Goal: Task Accomplishment & Management: Use online tool/utility

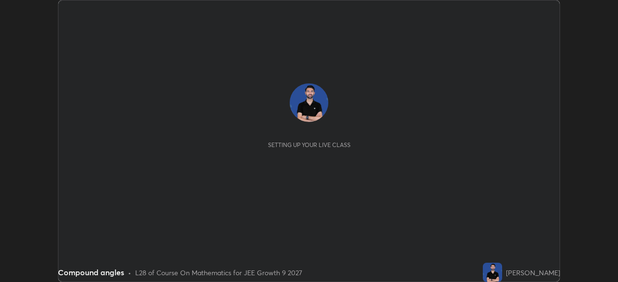
scroll to position [282, 617]
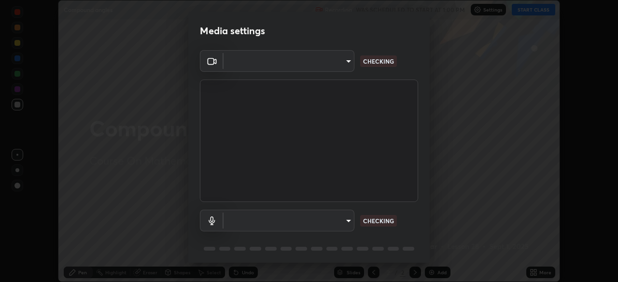
type input "76dab4993bb4d0ea98481a190898d4cac78937782bc999a4cfeb95627a500e2f"
type input "d4ee9650e41271601ed1e958b216f694d793ea88091c31676a4c66332e6cb4b6"
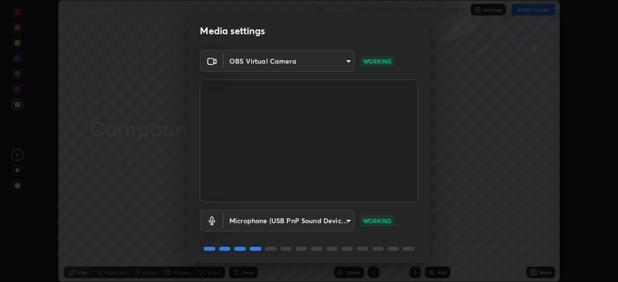
scroll to position [34, 0]
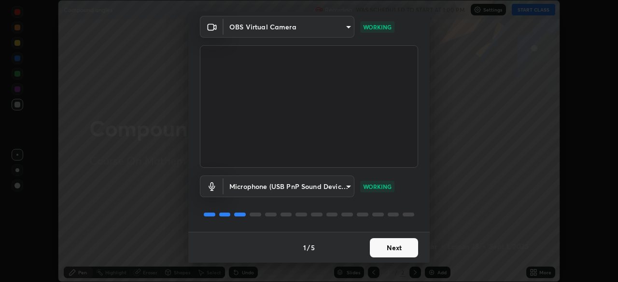
click at [394, 249] on button "Next" at bounding box center [394, 247] width 48 height 19
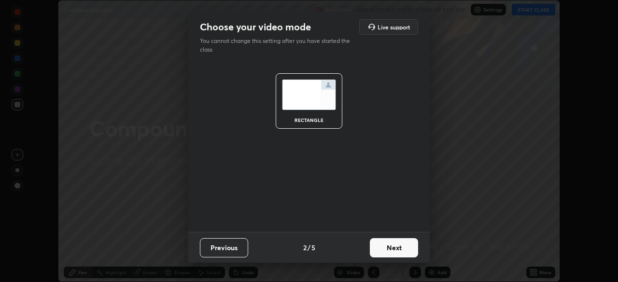
scroll to position [0, 0]
click at [394, 249] on button "Next" at bounding box center [394, 247] width 48 height 19
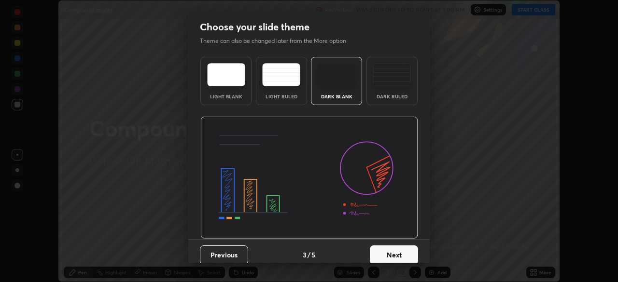
click at [394, 249] on button "Next" at bounding box center [394, 255] width 48 height 19
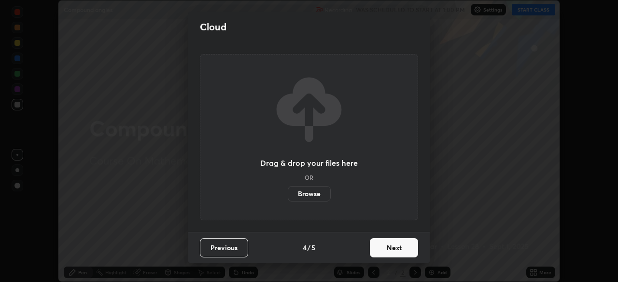
click at [394, 250] on button "Next" at bounding box center [394, 247] width 48 height 19
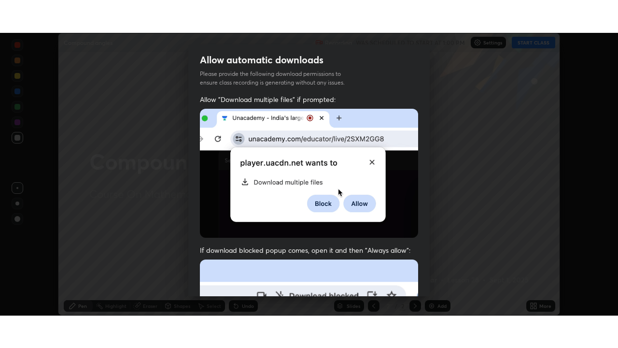
scroll to position [231, 0]
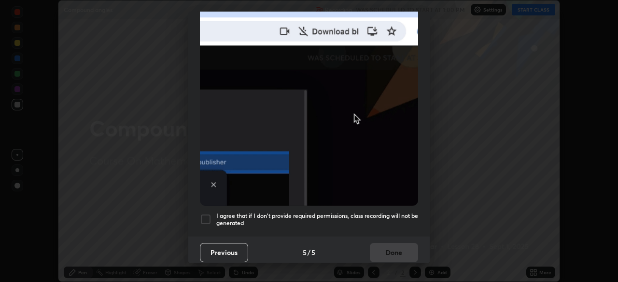
click at [208, 214] on div at bounding box center [206, 220] width 12 height 12
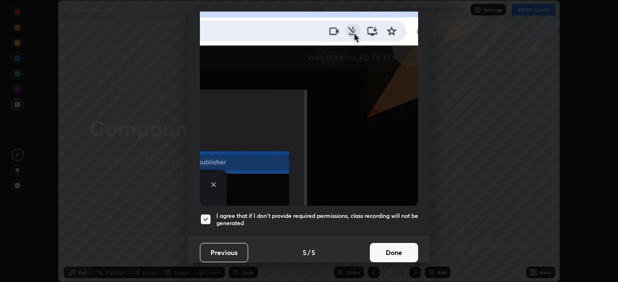
click at [397, 248] on button "Done" at bounding box center [394, 252] width 48 height 19
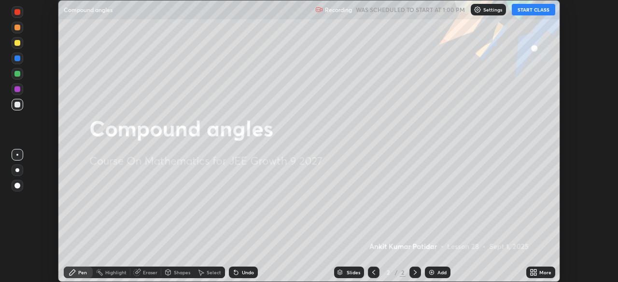
click at [529, 9] on button "START CLASS" at bounding box center [533, 10] width 43 height 12
click at [535, 272] on icon at bounding box center [535, 271] width 2 height 2
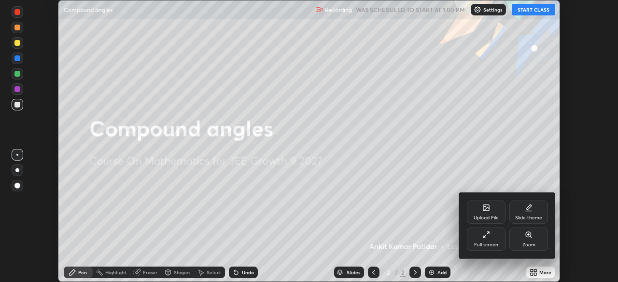
click at [487, 237] on icon at bounding box center [486, 235] width 8 height 8
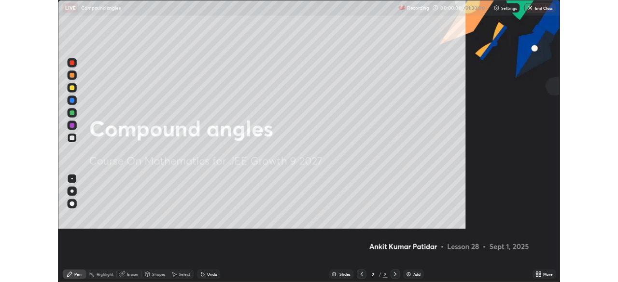
scroll to position [348, 618]
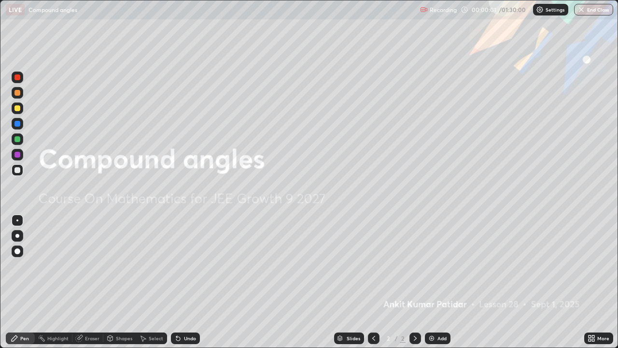
click at [437, 282] on div "Add" at bounding box center [441, 337] width 9 height 5
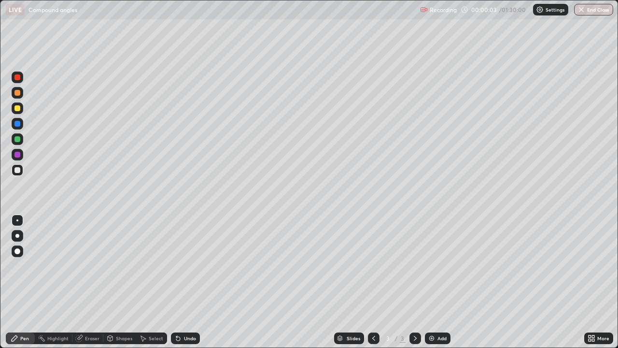
click at [22, 231] on div at bounding box center [18, 235] width 12 height 15
click at [85, 282] on div "Eraser" at bounding box center [92, 337] width 14 height 5
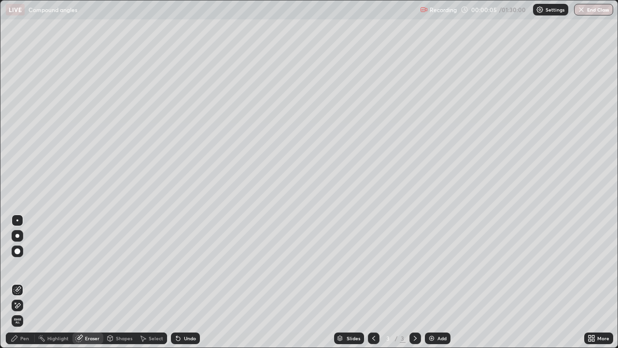
click at [20, 282] on icon at bounding box center [18, 305] width 8 height 8
click at [22, 282] on div "Pen" at bounding box center [24, 337] width 9 height 5
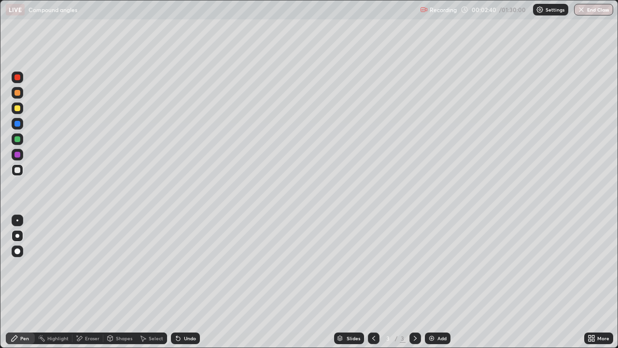
click at [84, 282] on div "Eraser" at bounding box center [87, 338] width 31 height 12
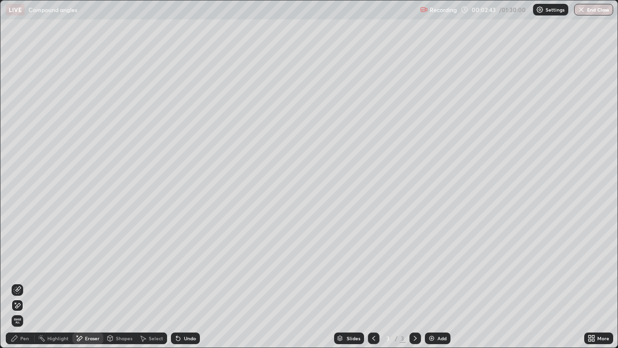
click at [27, 282] on div "Pen" at bounding box center [24, 337] width 9 height 5
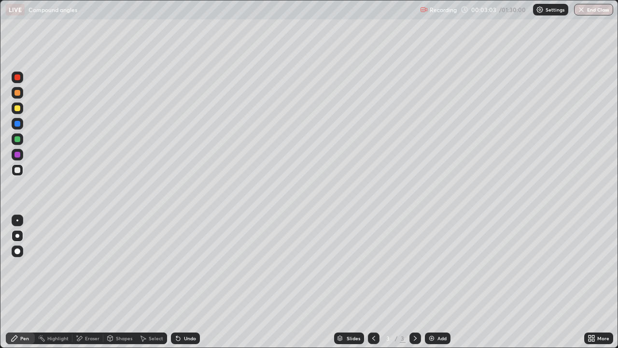
click at [431, 282] on img at bounding box center [432, 338] width 8 height 8
click at [94, 282] on div "Eraser" at bounding box center [92, 337] width 14 height 5
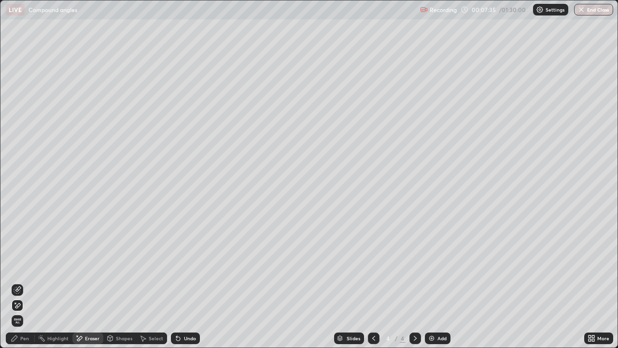
click at [16, 282] on div "Pen" at bounding box center [20, 338] width 29 height 12
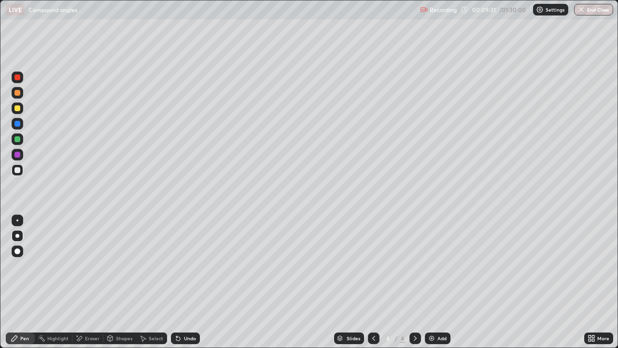
click at [89, 282] on div "Eraser" at bounding box center [92, 337] width 14 height 5
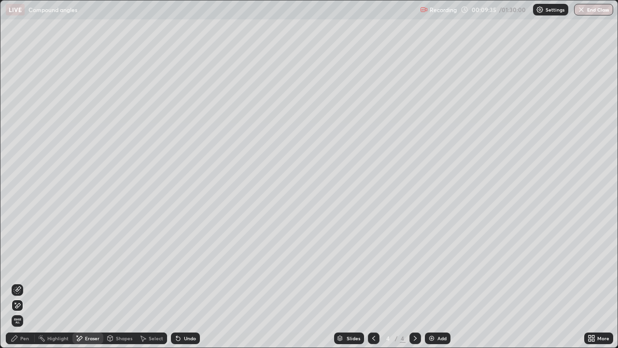
click at [25, 282] on div "Pen" at bounding box center [24, 337] width 9 height 5
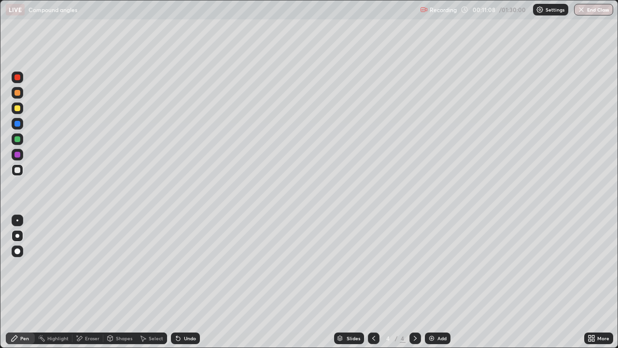
click at [90, 282] on div "Eraser" at bounding box center [87, 338] width 31 height 12
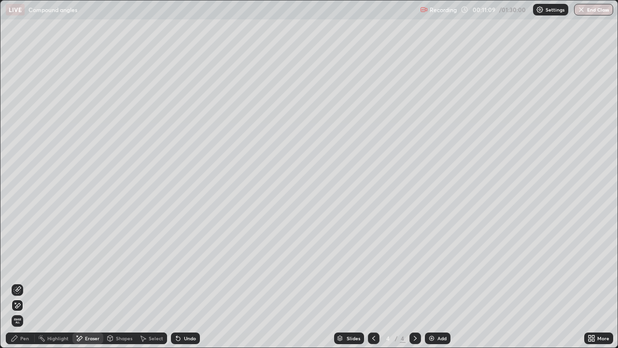
click at [512, 282] on div "Slides 4 / 4 Add" at bounding box center [392, 337] width 384 height 19
click at [22, 282] on div "Pen" at bounding box center [24, 337] width 9 height 5
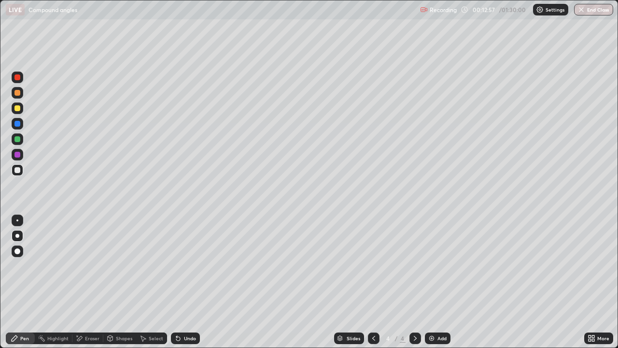
click at [436, 282] on div "Add" at bounding box center [438, 338] width 26 height 12
click at [373, 282] on icon at bounding box center [374, 338] width 8 height 8
click at [374, 282] on icon at bounding box center [374, 338] width 8 height 8
click at [414, 282] on icon at bounding box center [415, 338] width 8 height 8
click at [413, 282] on icon at bounding box center [415, 338] width 8 height 8
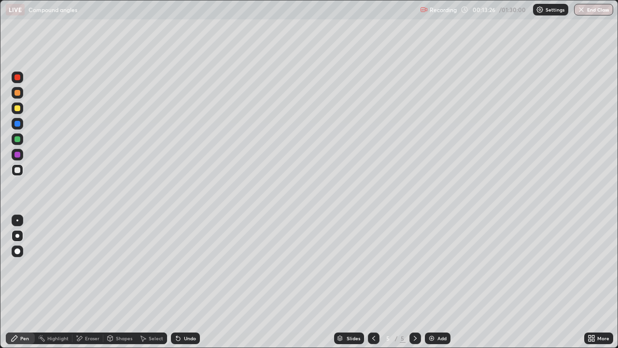
click at [414, 282] on icon at bounding box center [415, 338] width 8 height 8
click at [190, 282] on div "Undo" at bounding box center [190, 337] width 12 height 5
click at [189, 282] on div "Undo" at bounding box center [190, 337] width 12 height 5
click at [185, 282] on div "Undo" at bounding box center [190, 337] width 12 height 5
click at [186, 282] on div "Undo" at bounding box center [190, 337] width 12 height 5
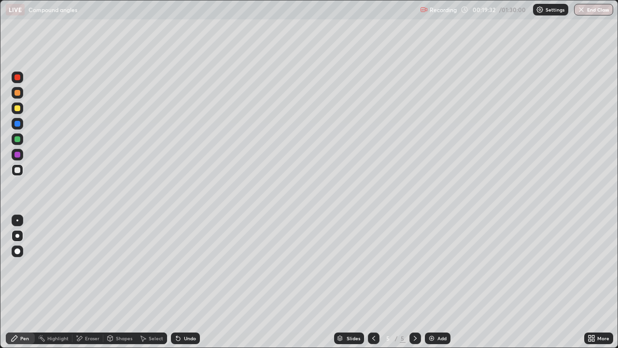
click at [92, 282] on div "Eraser" at bounding box center [92, 337] width 14 height 5
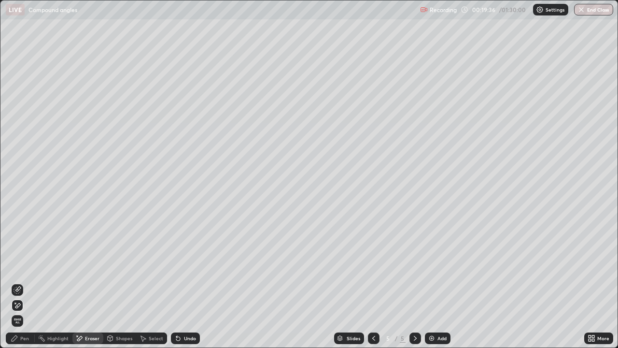
click at [29, 282] on div "Pen" at bounding box center [20, 338] width 29 height 12
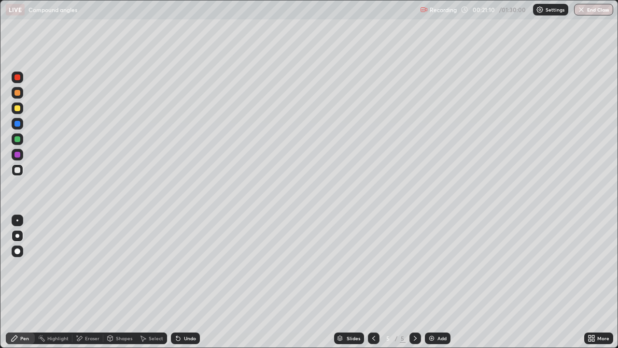
click at [190, 282] on div "Undo" at bounding box center [190, 337] width 12 height 5
click at [187, 282] on div "Undo" at bounding box center [190, 337] width 12 height 5
click at [439, 282] on div "Add" at bounding box center [441, 337] width 9 height 5
click at [188, 282] on div "Undo" at bounding box center [190, 337] width 12 height 5
click at [437, 282] on div "Add" at bounding box center [441, 337] width 9 height 5
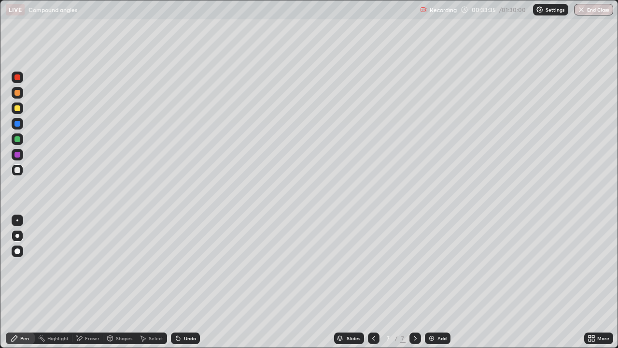
click at [87, 282] on div "Eraser" at bounding box center [87, 338] width 31 height 12
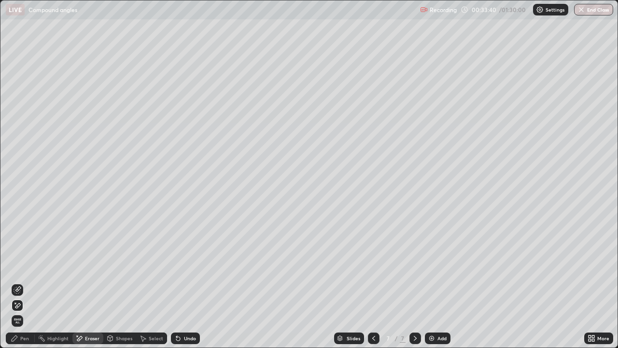
click at [19, 282] on div "Pen" at bounding box center [20, 338] width 29 height 12
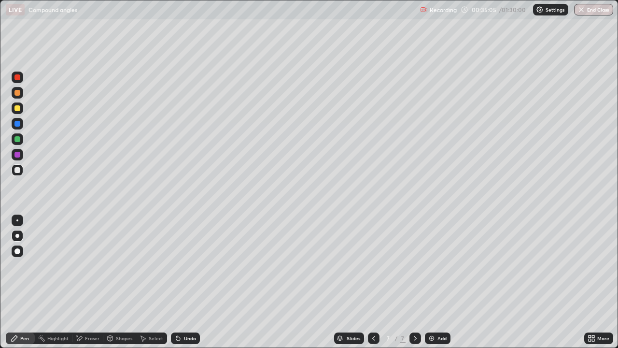
click at [431, 282] on img at bounding box center [432, 338] width 8 height 8
click at [437, 282] on div "Add" at bounding box center [441, 337] width 9 height 5
click at [17, 138] on div at bounding box center [17, 139] width 6 height 6
click at [96, 282] on div "Eraser" at bounding box center [92, 337] width 14 height 5
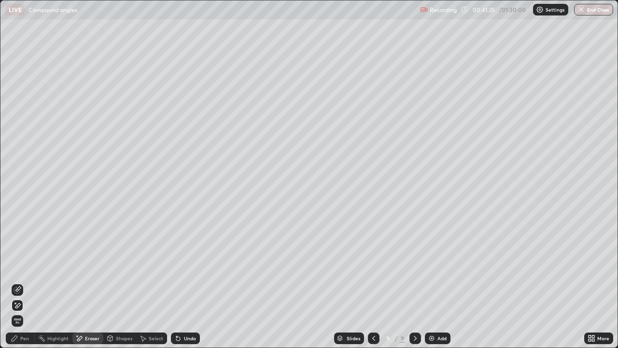
click at [27, 282] on div "Pen" at bounding box center [24, 337] width 9 height 5
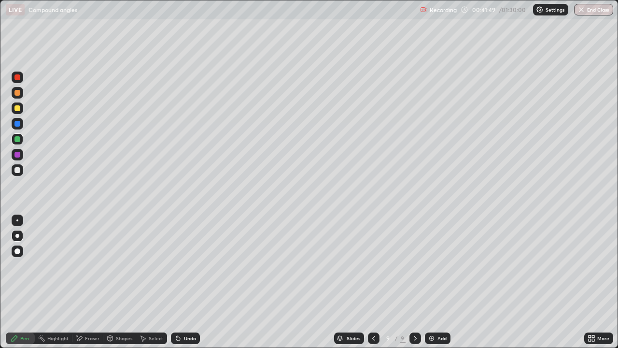
click at [89, 282] on div "Eraser" at bounding box center [87, 338] width 31 height 12
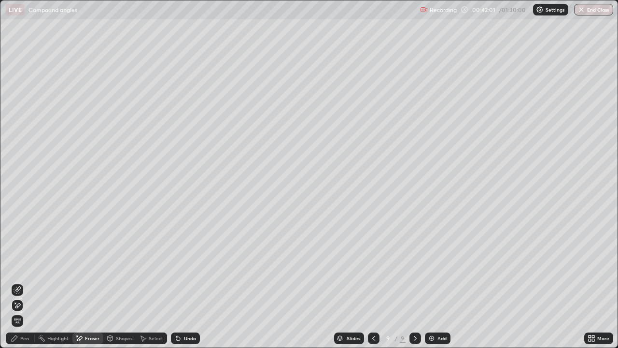
click at [21, 282] on div "Pen" at bounding box center [24, 337] width 9 height 5
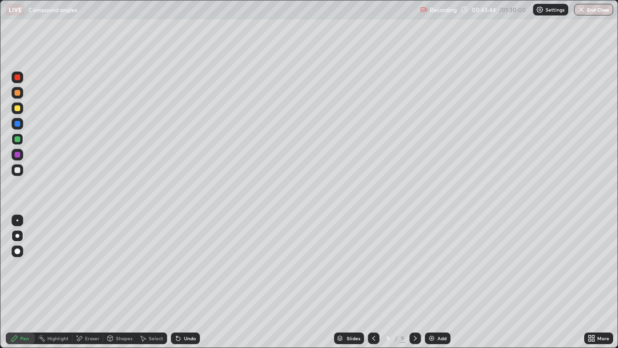
click at [432, 282] on img at bounding box center [432, 338] width 8 height 8
click at [17, 169] on div at bounding box center [17, 170] width 6 height 6
click at [372, 282] on div at bounding box center [373, 338] width 12 height 12
click at [409, 282] on div at bounding box center [415, 338] width 12 height 12
click at [188, 282] on div "Undo" at bounding box center [190, 337] width 12 height 5
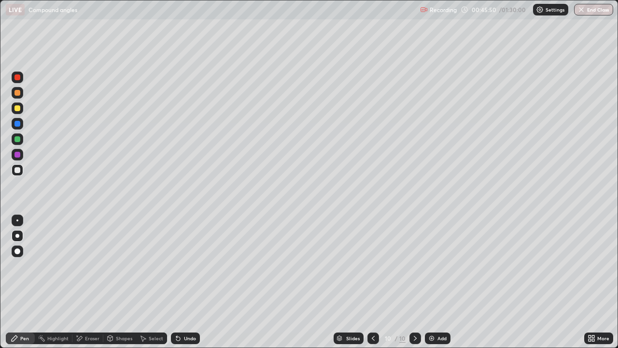
click at [89, 282] on div "Eraser" at bounding box center [92, 337] width 14 height 5
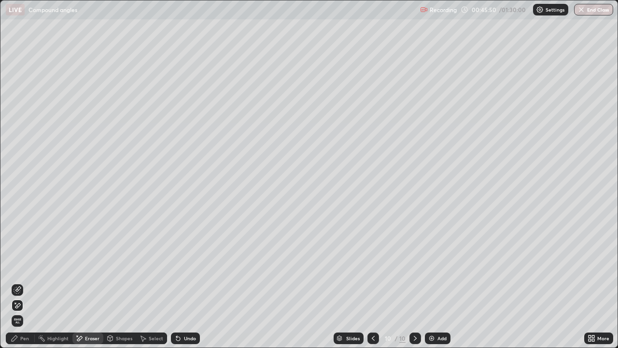
click at [18, 282] on icon at bounding box center [17, 288] width 5 height 5
click at [18, 282] on icon at bounding box center [15, 338] width 8 height 8
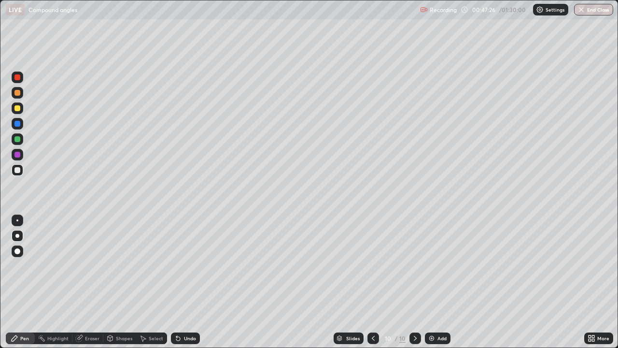
click at [17, 111] on div at bounding box center [18, 108] width 12 height 12
click at [19, 93] on div at bounding box center [17, 93] width 6 height 6
click at [86, 282] on div "Eraser" at bounding box center [87, 338] width 31 height 12
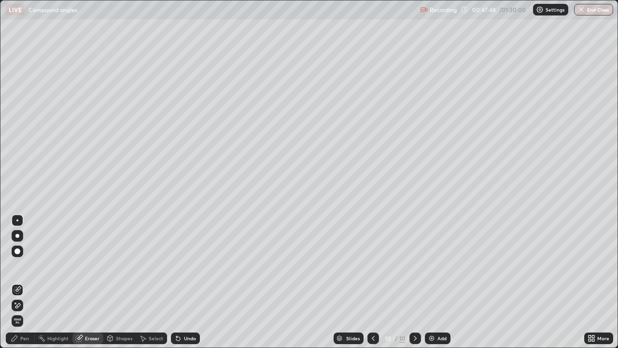
click at [21, 282] on div "Pen" at bounding box center [24, 337] width 9 height 5
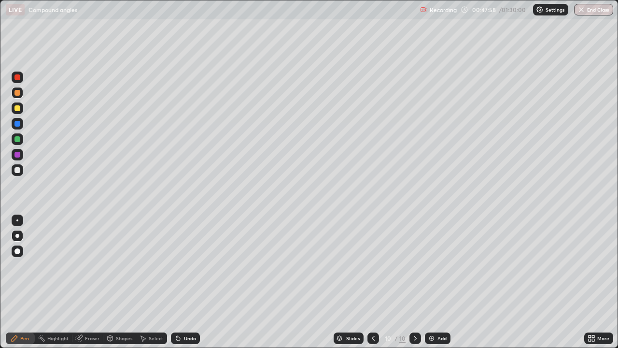
click at [186, 282] on div "Undo" at bounding box center [190, 337] width 12 height 5
click at [186, 282] on div "Undo" at bounding box center [185, 338] width 29 height 12
click at [186, 282] on div "Undo" at bounding box center [190, 337] width 12 height 5
click at [190, 282] on div "Undo" at bounding box center [190, 337] width 12 height 5
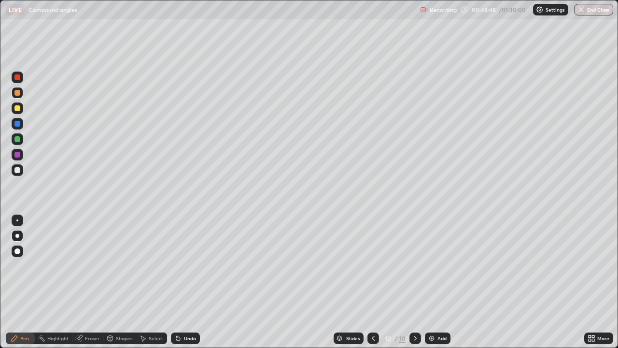
click at [86, 282] on div "Eraser" at bounding box center [92, 337] width 14 height 5
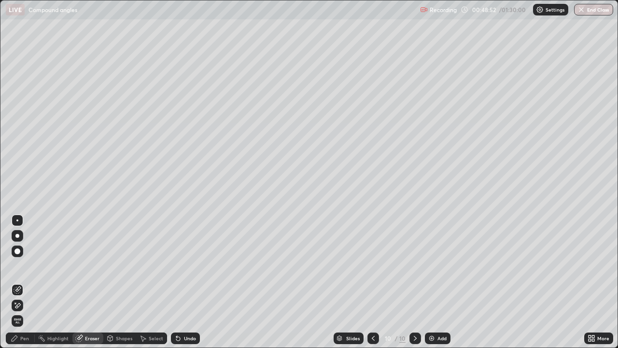
click at [25, 282] on div "Pen" at bounding box center [24, 337] width 9 height 5
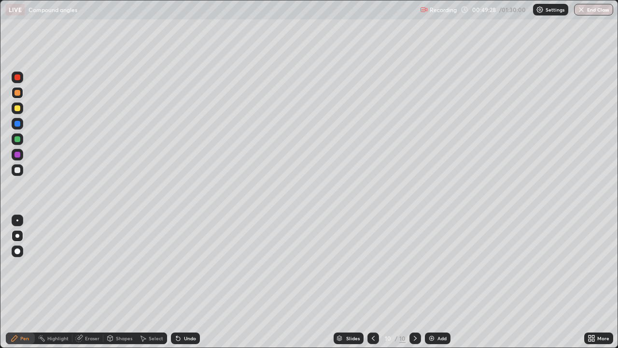
click at [191, 282] on div "Undo" at bounding box center [185, 338] width 29 height 12
click at [188, 282] on div "Undo" at bounding box center [190, 337] width 12 height 5
click at [191, 282] on div "Undo" at bounding box center [190, 337] width 12 height 5
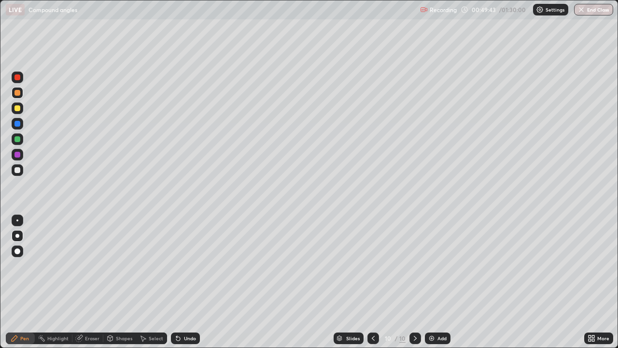
click at [191, 282] on div "Undo" at bounding box center [190, 337] width 12 height 5
click at [190, 282] on div "Undo" at bounding box center [190, 337] width 12 height 5
click at [87, 282] on div "Eraser" at bounding box center [92, 337] width 14 height 5
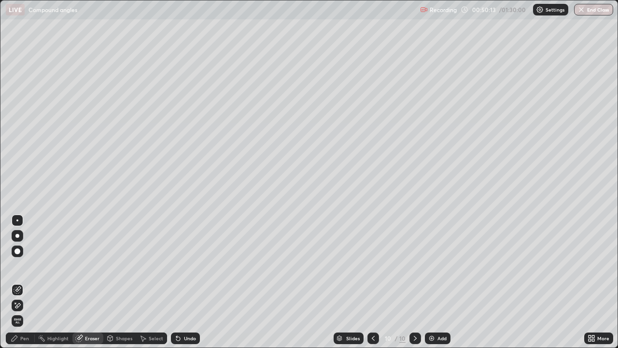
click at [25, 282] on div "Pen" at bounding box center [20, 338] width 29 height 12
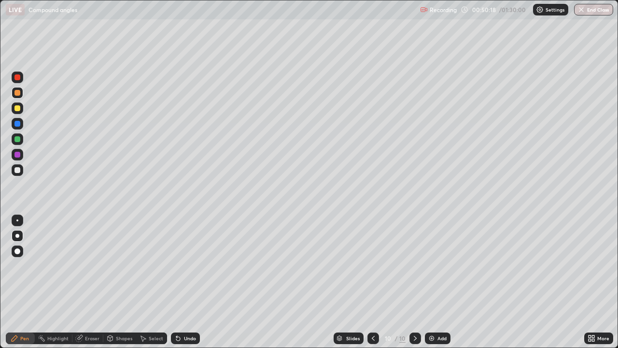
click at [185, 282] on div "Undo" at bounding box center [190, 337] width 12 height 5
click at [86, 282] on div "Eraser" at bounding box center [92, 337] width 14 height 5
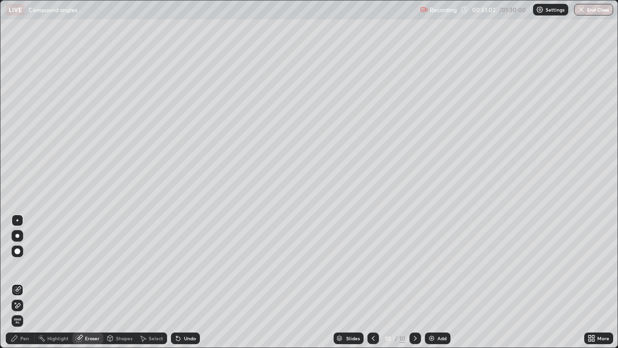
click at [15, 282] on icon at bounding box center [15, 302] width 1 height 1
click at [23, 282] on div "Pen" at bounding box center [24, 337] width 9 height 5
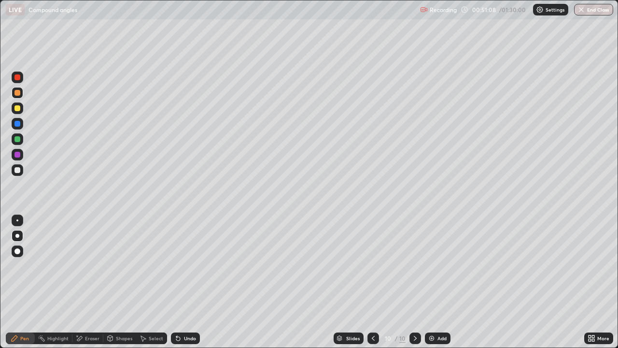
click at [89, 282] on div "Eraser" at bounding box center [87, 338] width 31 height 12
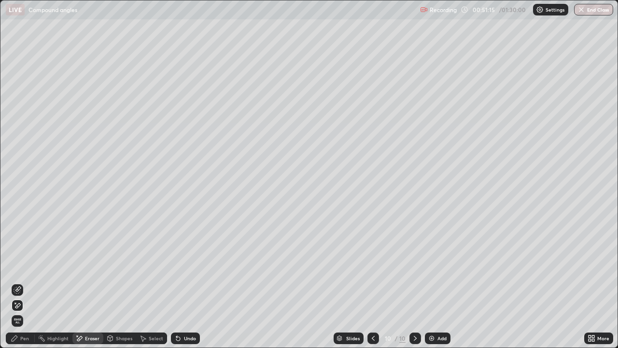
click at [24, 282] on div "Pen" at bounding box center [24, 337] width 9 height 5
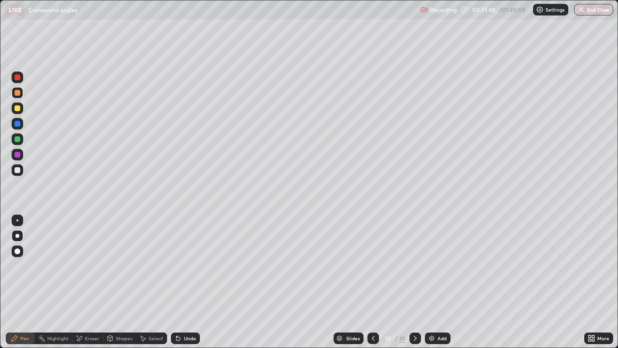
click at [95, 282] on div "Eraser" at bounding box center [87, 338] width 31 height 12
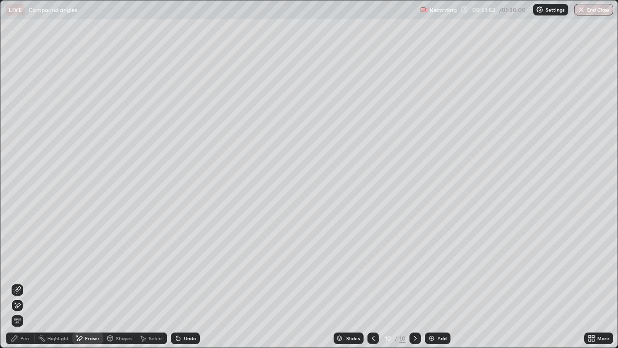
click at [26, 282] on div "Pen" at bounding box center [20, 338] width 29 height 12
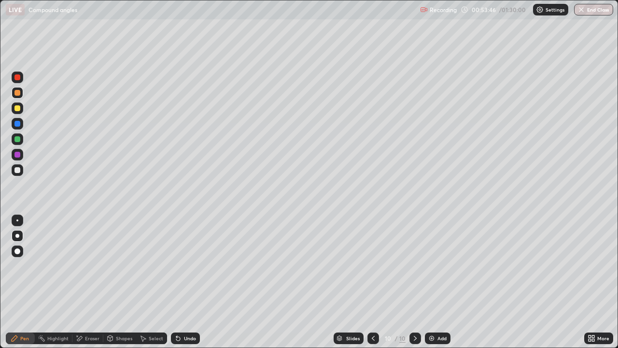
click at [94, 282] on div "Eraser" at bounding box center [87, 338] width 31 height 12
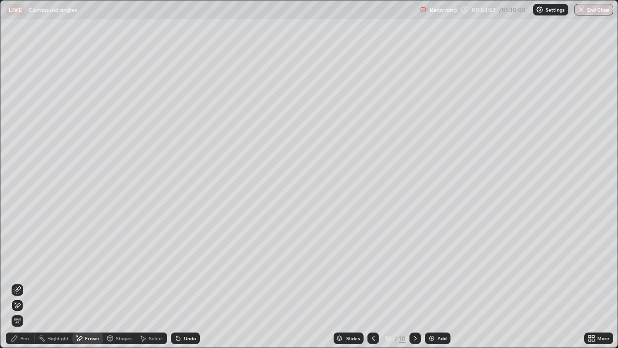
click at [24, 282] on div "Pen" at bounding box center [24, 337] width 9 height 5
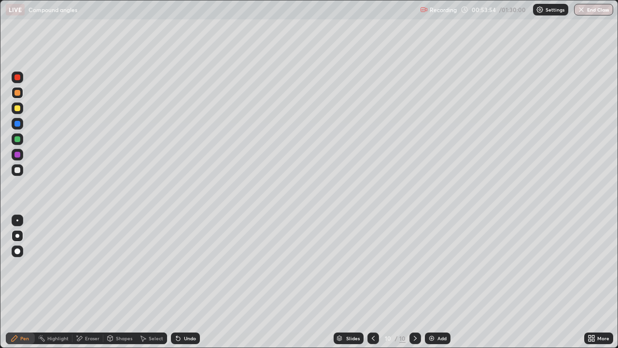
click at [20, 165] on div at bounding box center [18, 170] width 12 height 12
click at [435, 282] on div "Add" at bounding box center [438, 338] width 26 height 12
click at [19, 167] on div at bounding box center [17, 170] width 6 height 6
click at [434, 282] on img at bounding box center [432, 338] width 8 height 8
click at [373, 282] on icon at bounding box center [374, 338] width 8 height 8
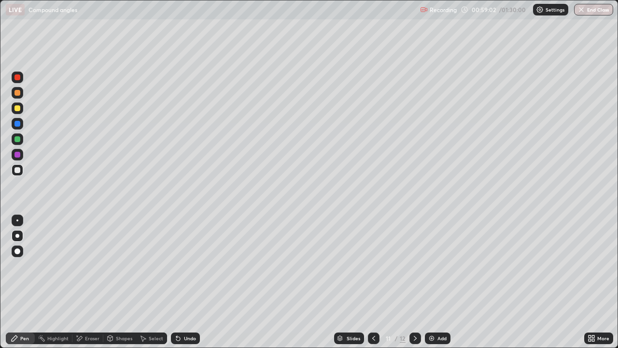
click at [180, 282] on icon at bounding box center [178, 338] width 8 height 8
click at [181, 282] on div "Undo" at bounding box center [185, 338] width 29 height 12
click at [89, 282] on div "Eraser" at bounding box center [87, 338] width 31 height 12
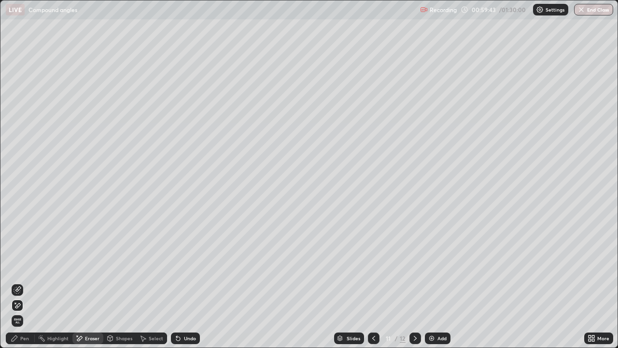
click at [149, 282] on div "Select" at bounding box center [156, 337] width 14 height 5
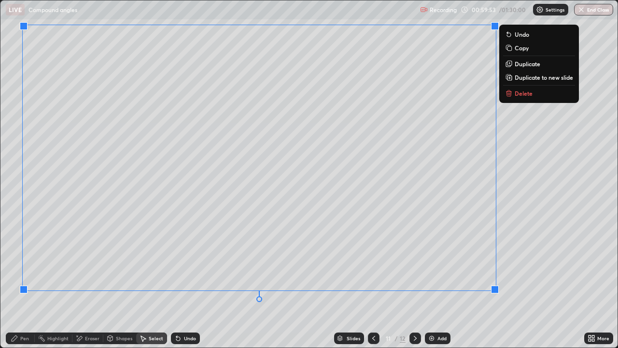
click at [25, 282] on div "Pen" at bounding box center [20, 338] width 29 height 12
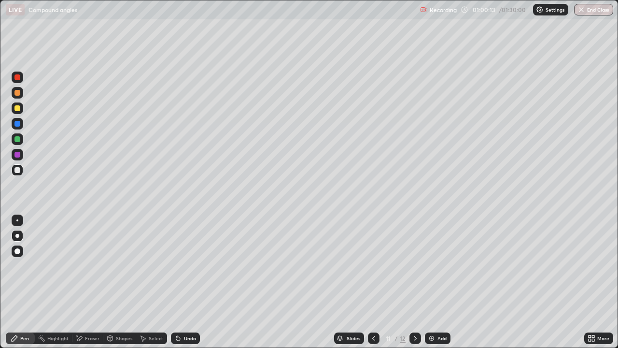
click at [86, 282] on div "Eraser" at bounding box center [87, 338] width 31 height 12
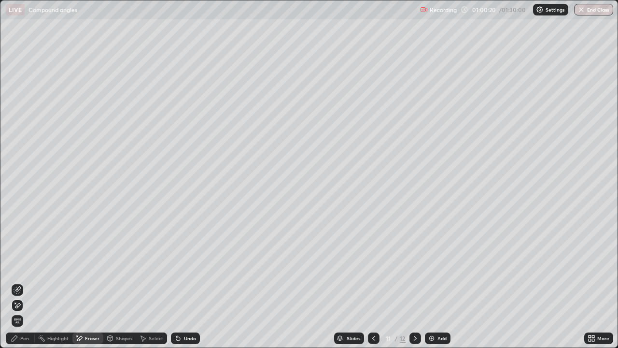
click at [19, 282] on div "Pen" at bounding box center [20, 338] width 29 height 12
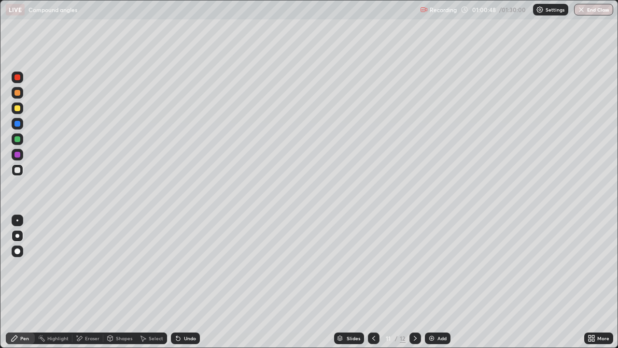
click at [186, 282] on div "Undo" at bounding box center [190, 337] width 12 height 5
click at [373, 282] on icon at bounding box center [373, 337] width 3 height 5
click at [413, 282] on icon at bounding box center [415, 338] width 8 height 8
click at [85, 282] on div "Eraser" at bounding box center [92, 337] width 14 height 5
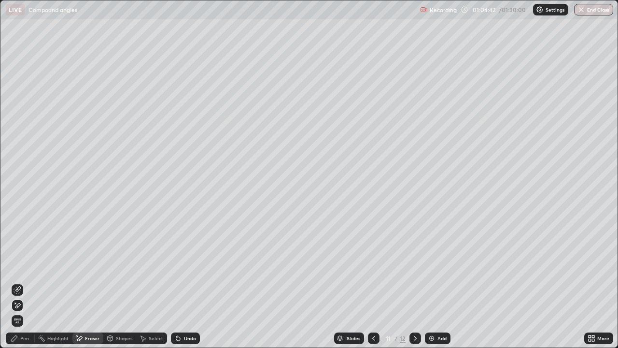
click at [19, 282] on div "Pen" at bounding box center [20, 338] width 29 height 12
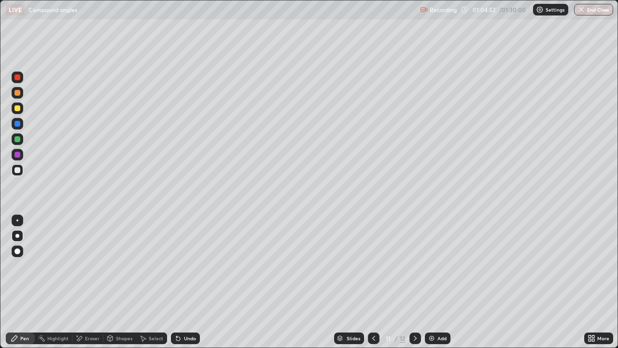
click at [414, 282] on icon at bounding box center [415, 338] width 8 height 8
click at [373, 282] on icon at bounding box center [374, 338] width 8 height 8
click at [432, 282] on img at bounding box center [432, 338] width 8 height 8
click at [437, 282] on div "Add" at bounding box center [438, 338] width 26 height 12
click at [97, 282] on div "Eraser" at bounding box center [92, 337] width 14 height 5
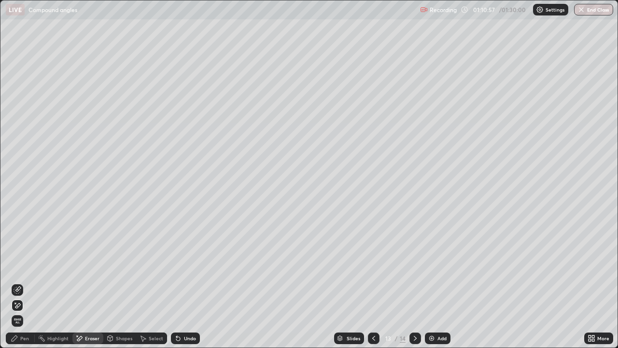
click at [24, 282] on div "Pen" at bounding box center [24, 337] width 9 height 5
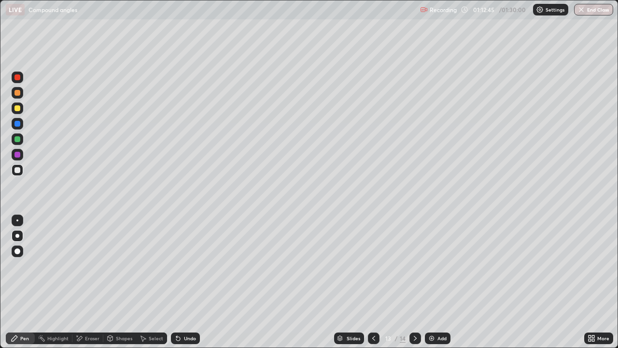
click at [16, 108] on div at bounding box center [17, 108] width 6 height 6
click at [91, 282] on div "Eraser" at bounding box center [92, 337] width 14 height 5
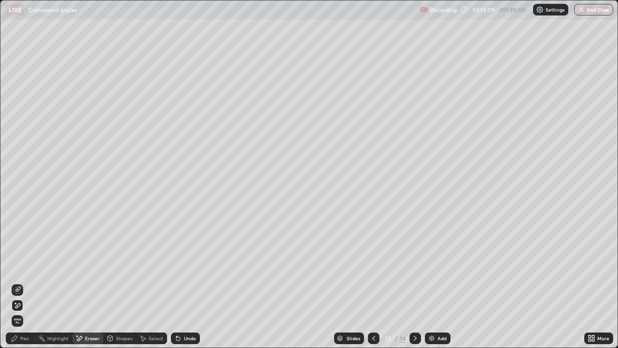
click at [30, 282] on div "Pen" at bounding box center [20, 338] width 29 height 12
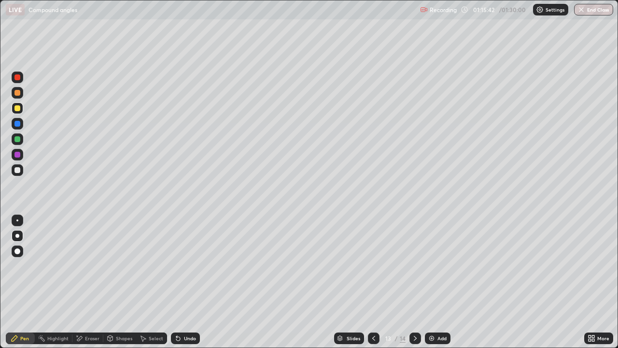
click at [585, 10] on button "End Class" at bounding box center [593, 10] width 39 height 12
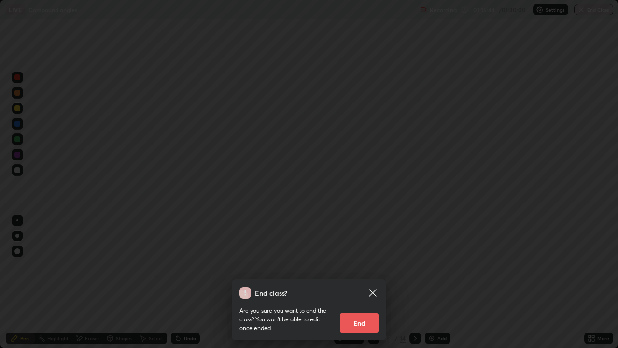
click at [361, 282] on button "End" at bounding box center [359, 322] width 39 height 19
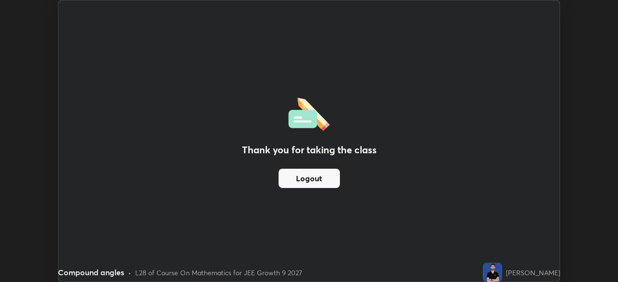
scroll to position [47985, 47649]
